Goal: Find specific page/section: Find specific page/section

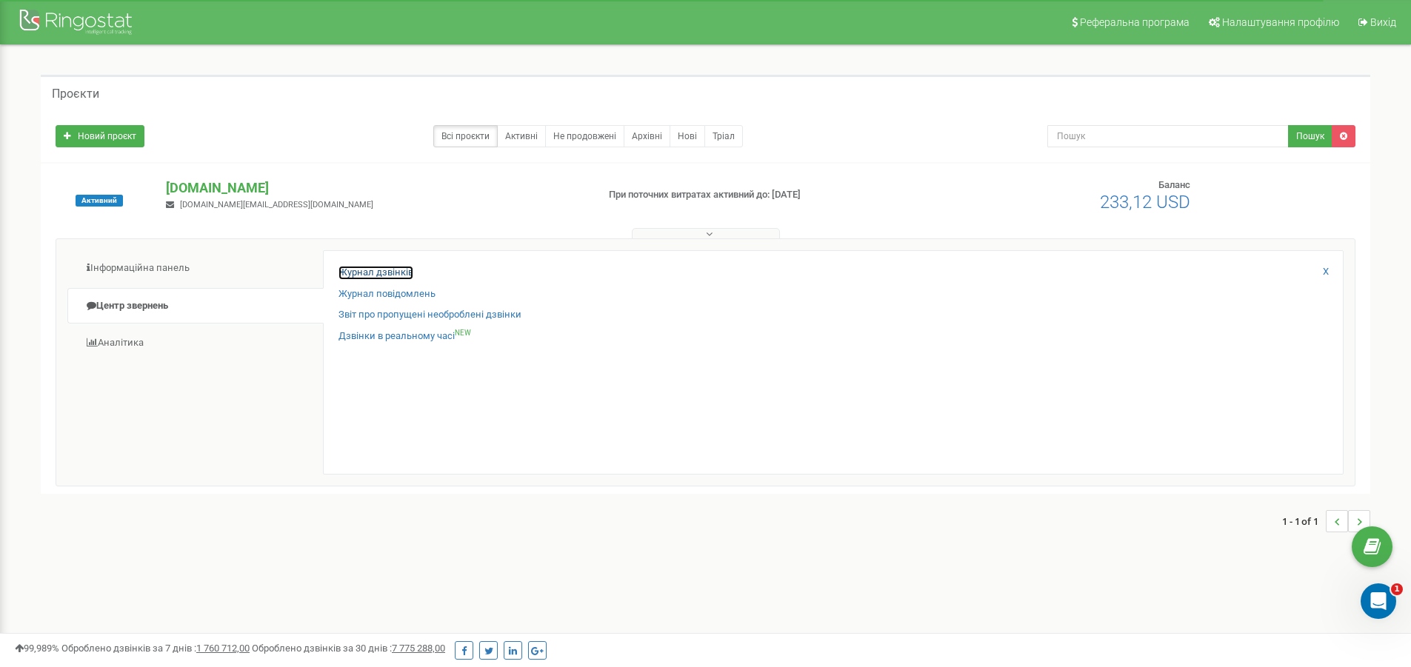
click at [407, 270] on link "Журнал дзвінків" at bounding box center [375, 273] width 75 height 14
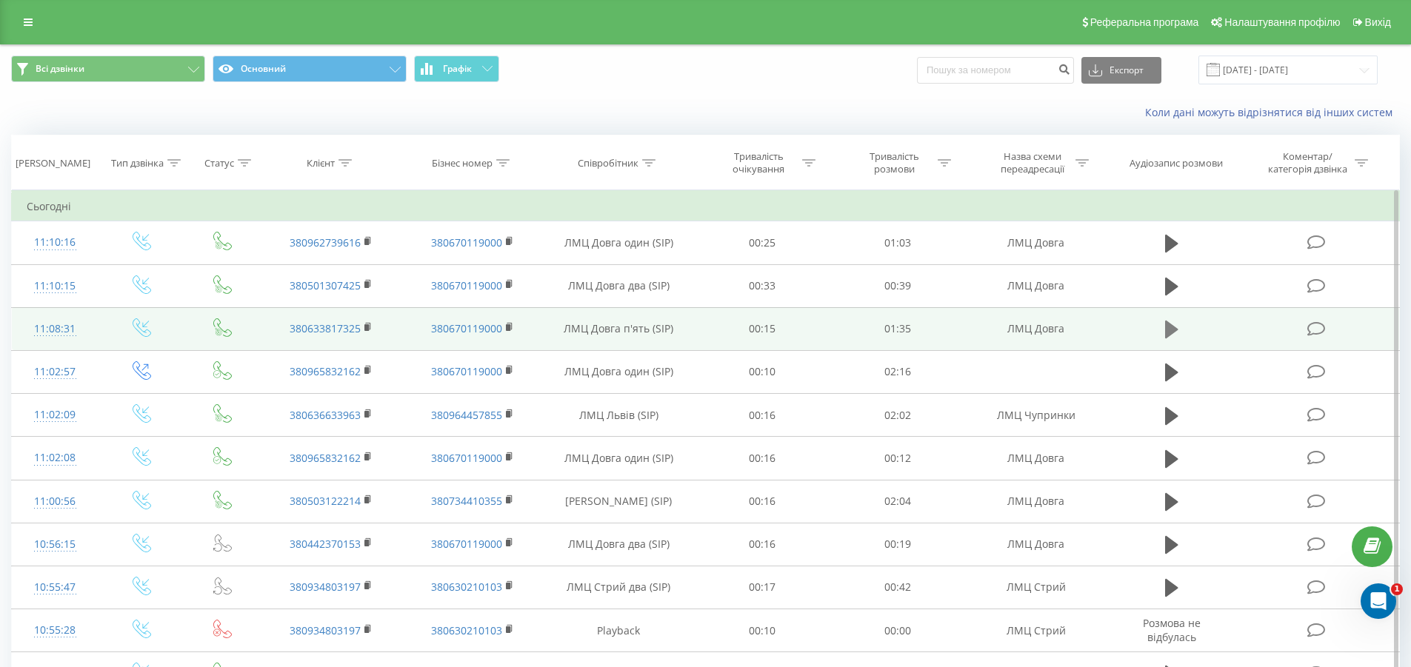
click at [1171, 331] on icon at bounding box center [1171, 330] width 13 height 18
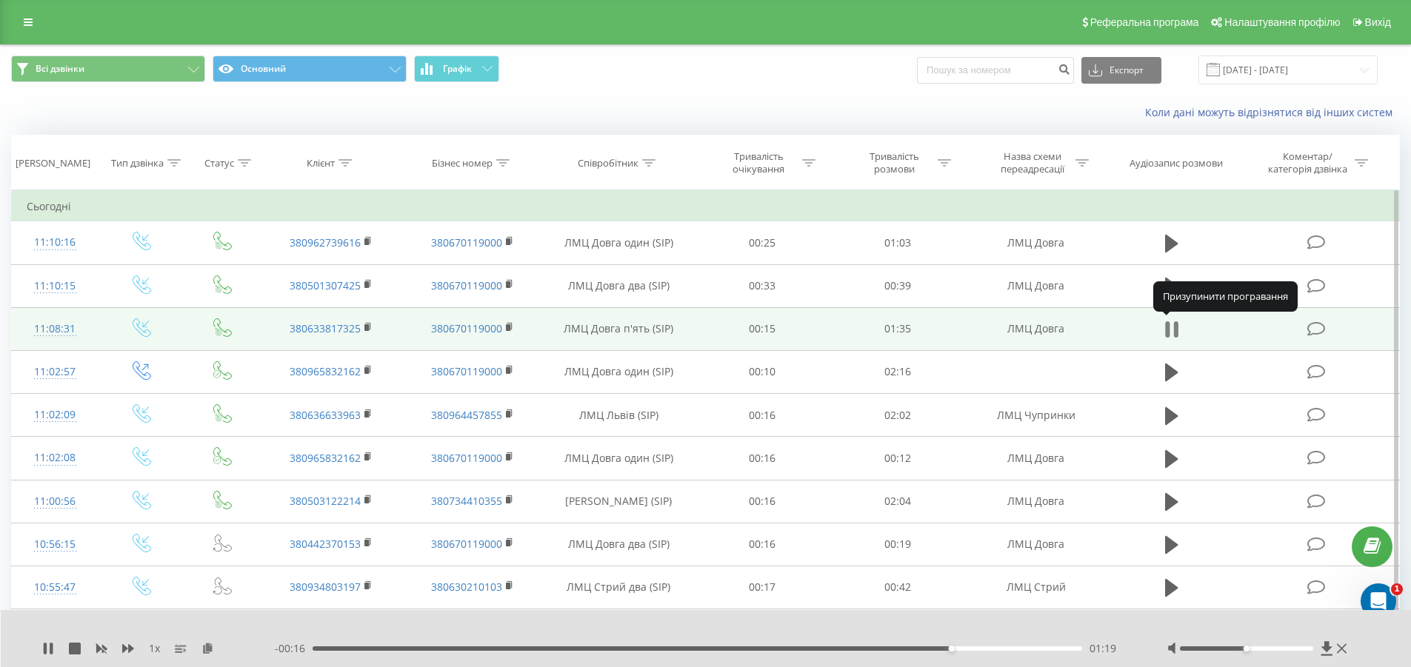
click at [1170, 334] on icon at bounding box center [1171, 329] width 13 height 21
click at [1170, 334] on icon at bounding box center [1171, 330] width 13 height 18
